Goal: Information Seeking & Learning: Find contact information

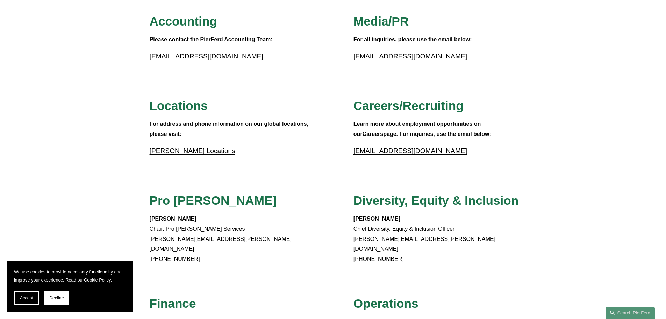
scroll to position [105, 0]
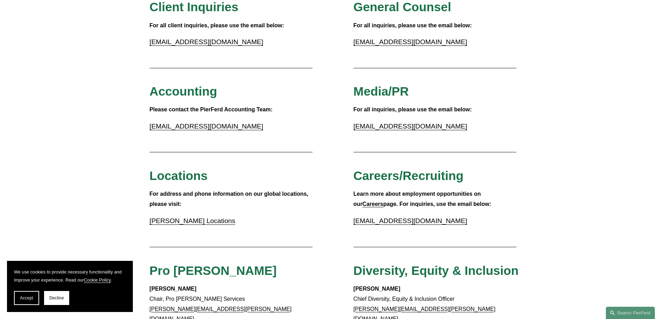
drag, startPoint x: 234, startPoint y: 127, endPoint x: 149, endPoint y: 128, distance: 84.6
copy link "[EMAIL_ADDRESS][DOMAIN_NAME]"
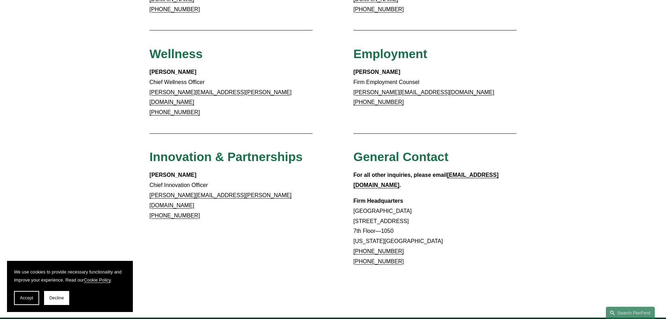
scroll to position [560, 0]
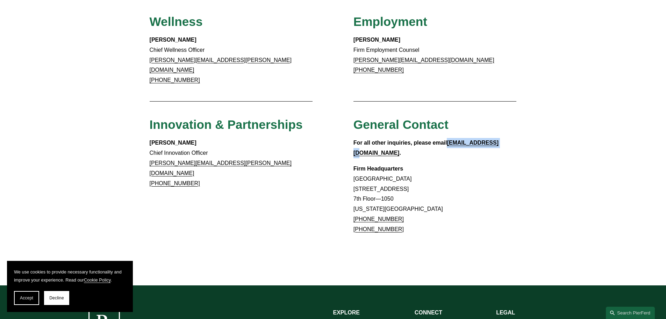
drag, startPoint x: 498, startPoint y: 120, endPoint x: 449, endPoint y: 122, distance: 49.4
click at [449, 138] on p "For all other inquiries, please email [EMAIL_ADDRESS][DOMAIN_NAME] ." at bounding box center [435, 148] width 163 height 20
copy strong "[EMAIL_ADDRESS][DOMAIN_NAME]"
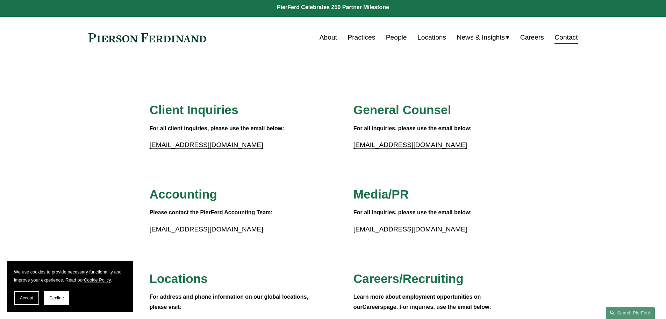
scroll to position [0, 0]
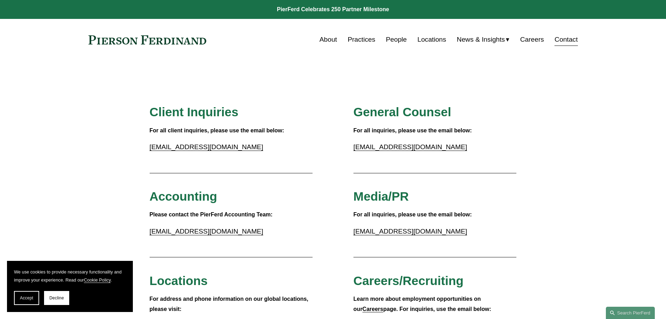
drag, startPoint x: 586, startPoint y: 168, endPoint x: 595, endPoint y: 174, distance: 11.1
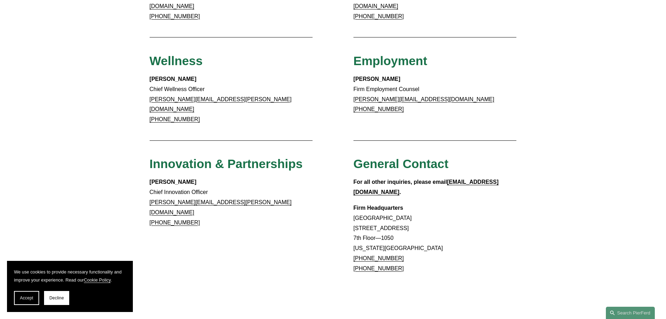
scroll to position [595, 0]
